Goal: Answer question/provide support

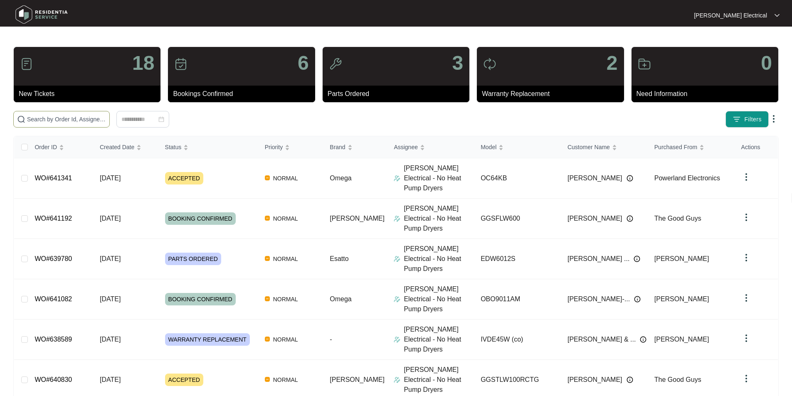
click at [106, 121] on input "text" at bounding box center [66, 119] width 79 height 9
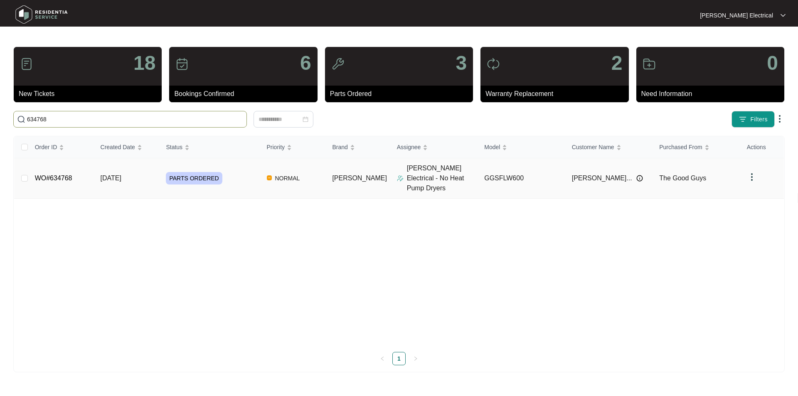
type input "634768"
click at [234, 172] on div "PARTS ORDERED" at bounding box center [213, 178] width 94 height 12
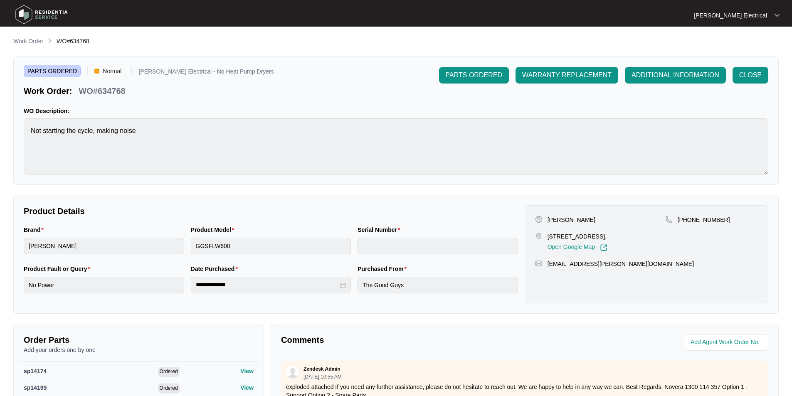
scroll to position [157, 0]
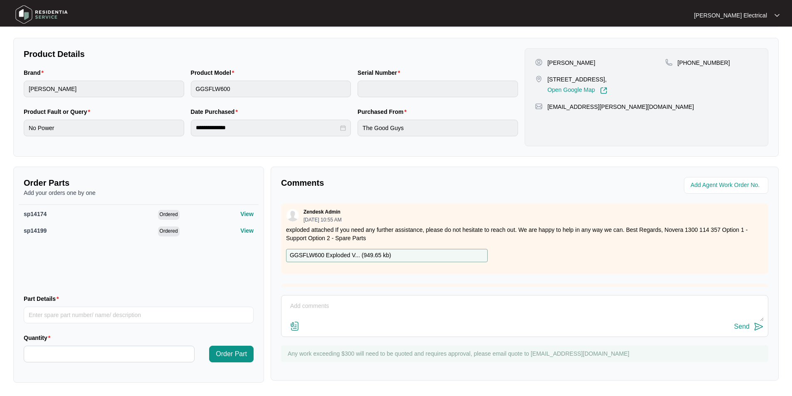
click at [316, 310] on textarea at bounding box center [525, 311] width 478 height 22
paste textarea "Replaced ordered parts: 1 x main pcb 1 x control pcb Washing machine will still…"
type textarea "Replaced ordered parts: 1 x main pcb 1 x control pcb Washing machine will still…"
click at [744, 325] on div "Send" at bounding box center [741, 326] width 15 height 7
